Goal: Information Seeking & Learning: Learn about a topic

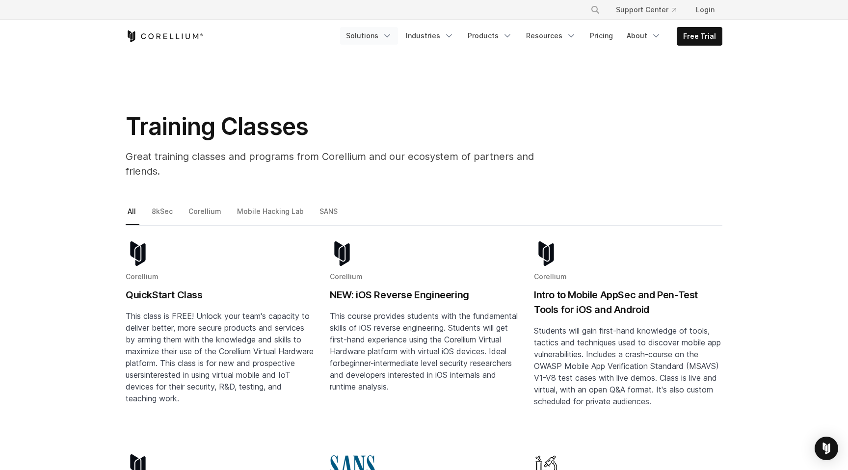
click at [392, 35] on icon "Navigation Menu" at bounding box center [387, 36] width 10 height 10
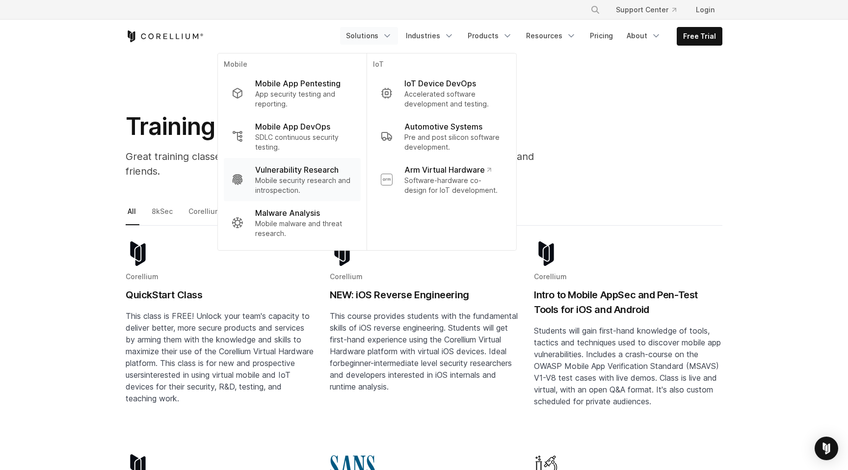
click at [296, 170] on p "Vulnerability Research" at bounding box center [296, 170] width 83 height 12
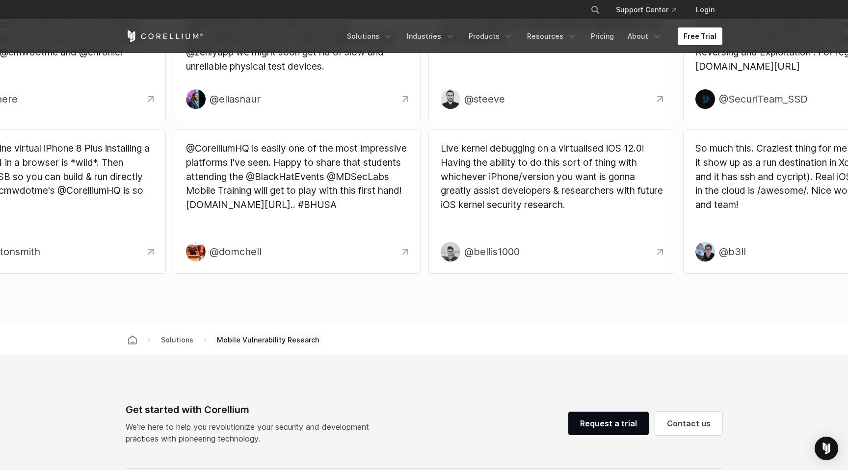
scroll to position [2994, 0]
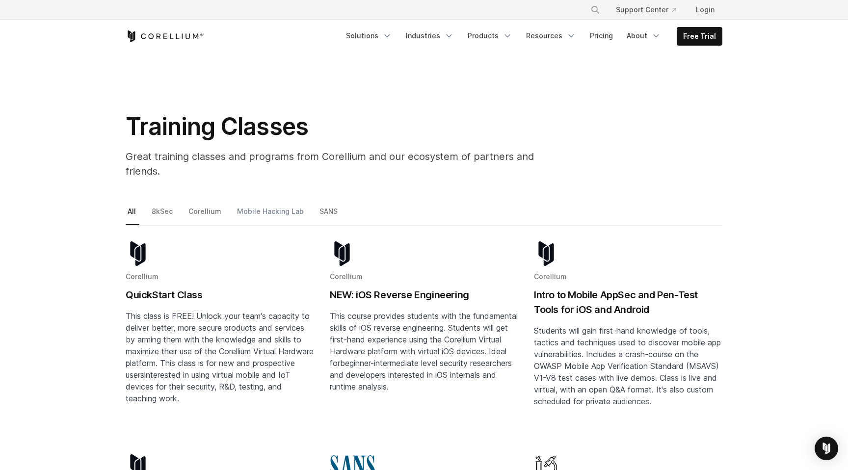
click at [270, 205] on link "Mobile Hacking Lab" at bounding box center [271, 215] width 72 height 21
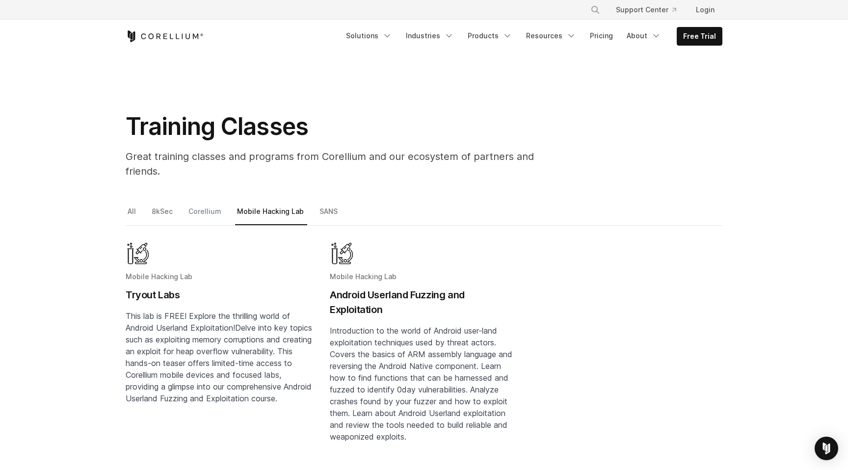
click at [203, 205] on link "Corellium" at bounding box center [206, 215] width 38 height 21
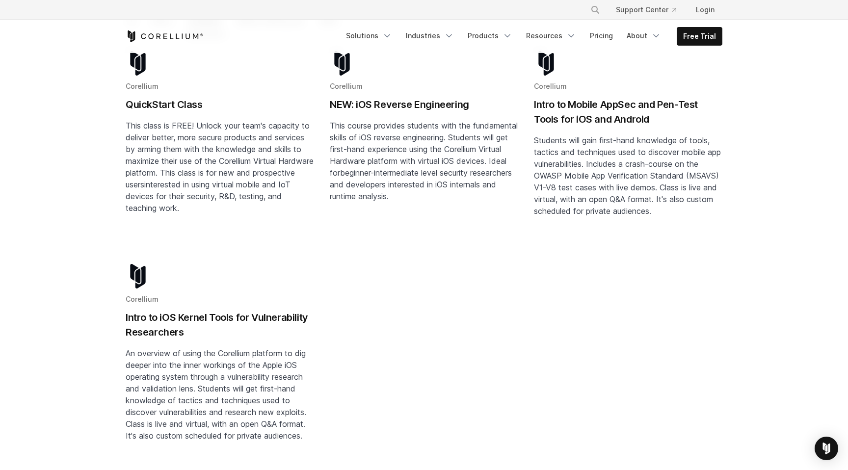
scroll to position [197, 0]
